Goal: Browse casually: Explore the website without a specific task or goal

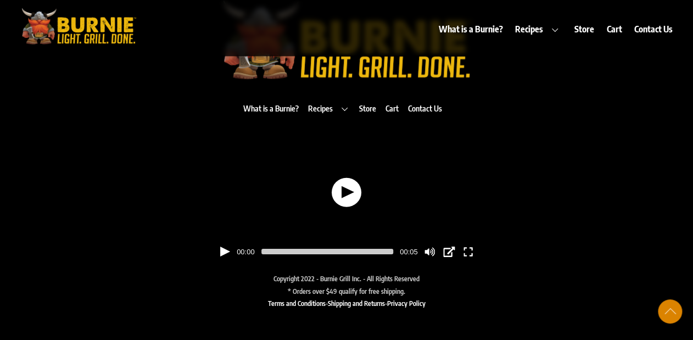
scroll to position [6438, 0]
